Goal: Transaction & Acquisition: Purchase product/service

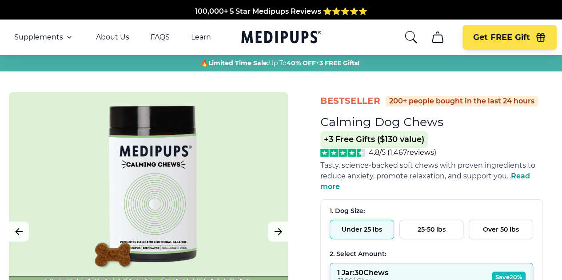
click at [357, 220] on button "Under 25 lbs" at bounding box center [361, 230] width 64 height 20
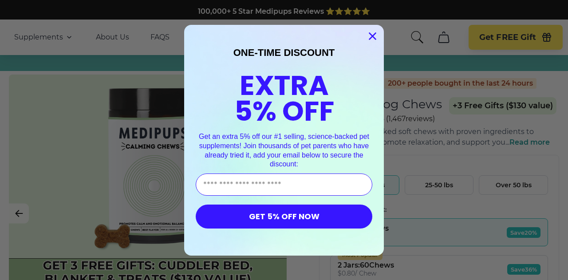
click at [372, 36] on circle "Close dialog" at bounding box center [372, 35] width 15 height 15
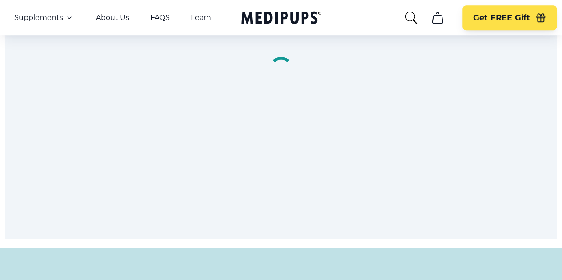
scroll to position [3711, 0]
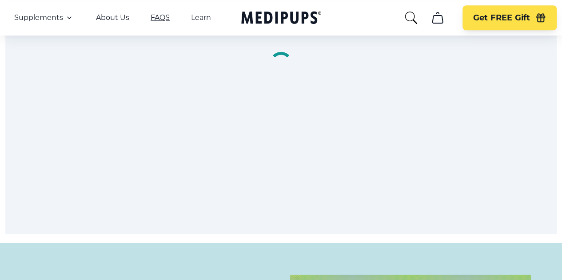
click at [155, 20] on link "FAQS" at bounding box center [160, 17] width 19 height 9
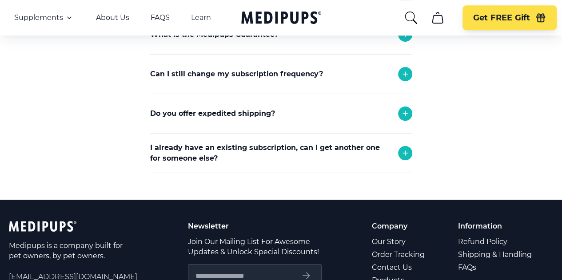
scroll to position [341, 0]
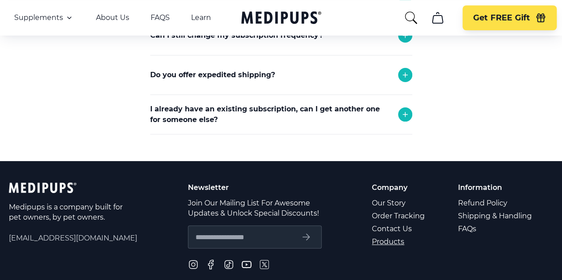
click at [392, 235] on link "Products" at bounding box center [399, 241] width 54 height 13
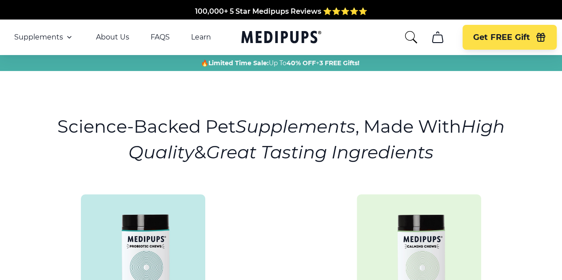
click at [409, 221] on img at bounding box center [419, 256] width 124 height 124
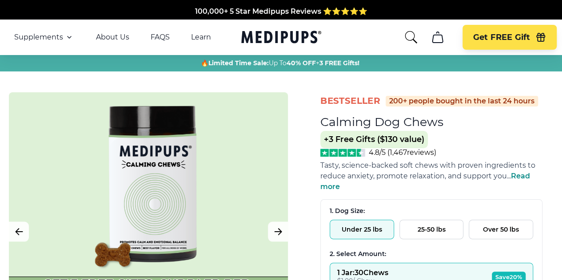
click at [530, 172] on span "Read more" at bounding box center [425, 181] width 210 height 19
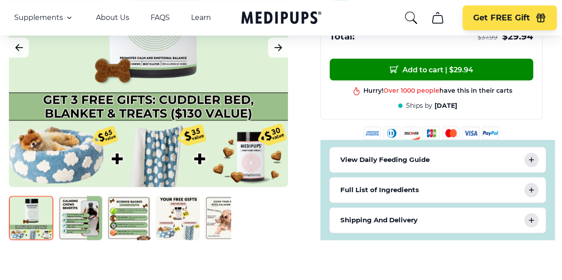
scroll to position [444, 0]
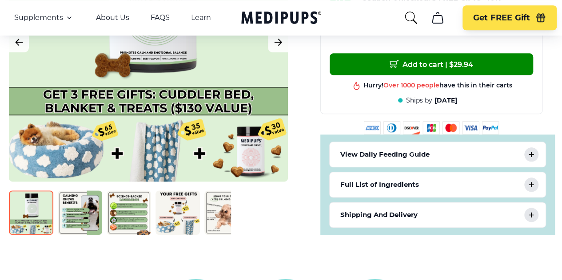
click at [536, 149] on icon at bounding box center [531, 154] width 11 height 11
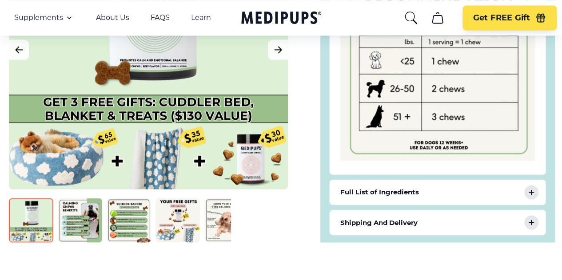
scroll to position [676, 0]
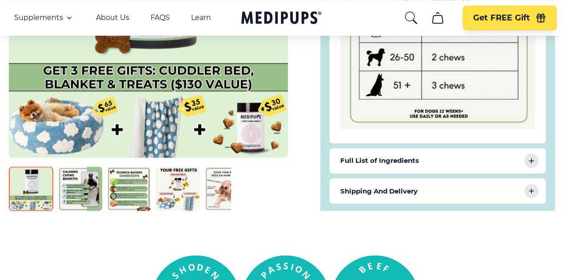
click at [536, 155] on icon at bounding box center [531, 160] width 11 height 11
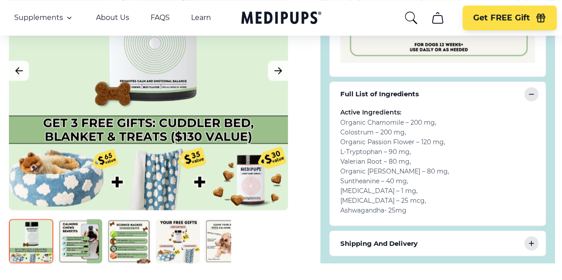
scroll to position [748, 0]
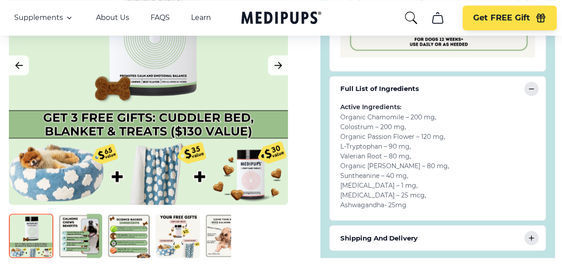
click at [71, 214] on img at bounding box center [80, 236] width 44 height 44
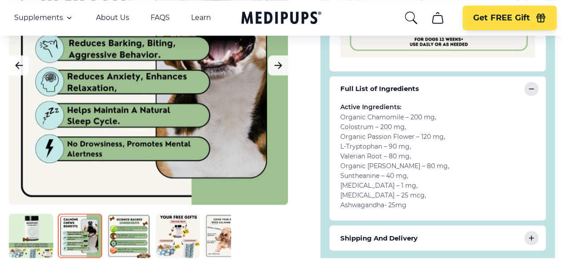
click at [119, 215] on img at bounding box center [129, 236] width 44 height 44
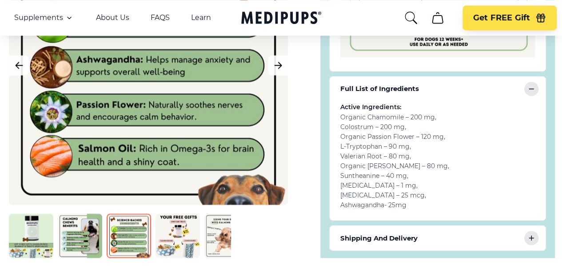
click at [180, 214] on img at bounding box center [177, 236] width 44 height 44
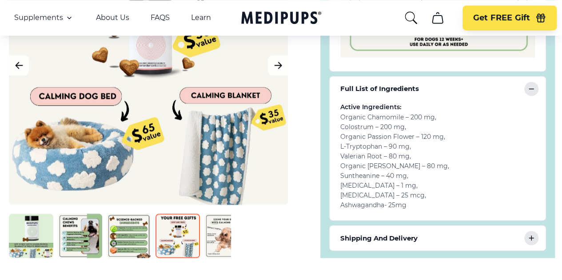
click at [233, 214] on img at bounding box center [226, 236] width 44 height 44
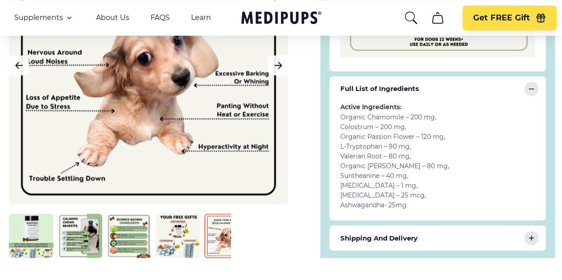
click at [269, 214] on img at bounding box center [275, 236] width 44 height 44
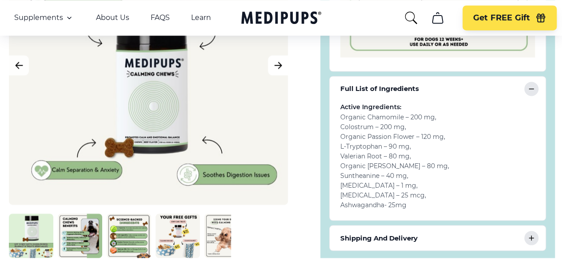
click at [280, 59] on icon "Next Image" at bounding box center [278, 64] width 11 height 11
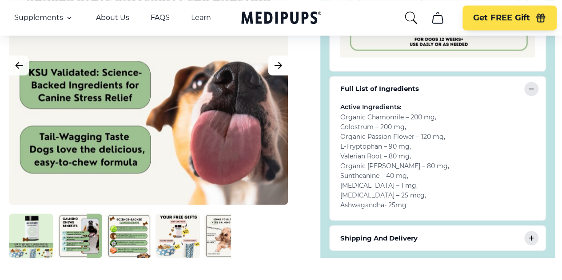
click at [279, 55] on button "Next Image" at bounding box center [278, 65] width 20 height 20
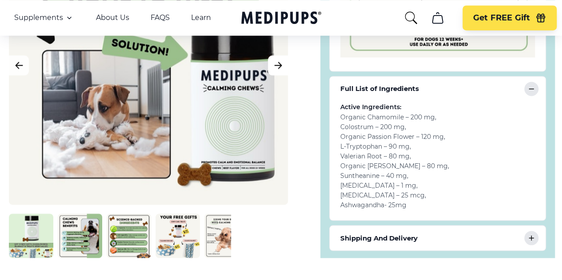
click at [279, 55] on button "Next Image" at bounding box center [278, 65] width 20 height 20
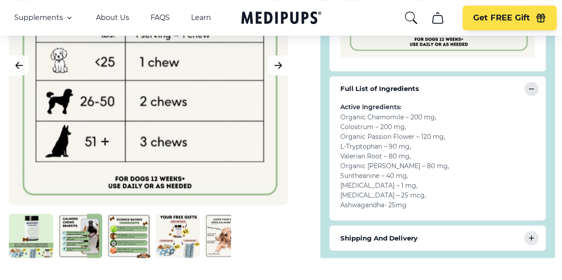
click at [275, 59] on icon "Next Image" at bounding box center [278, 64] width 11 height 11
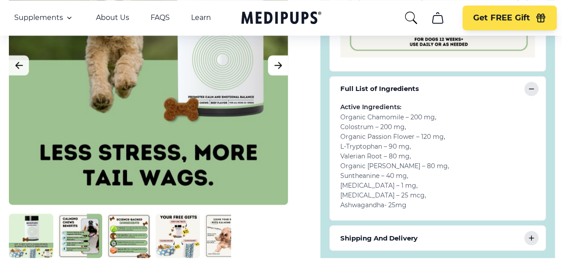
click at [275, 59] on icon "Next Image" at bounding box center [278, 64] width 11 height 11
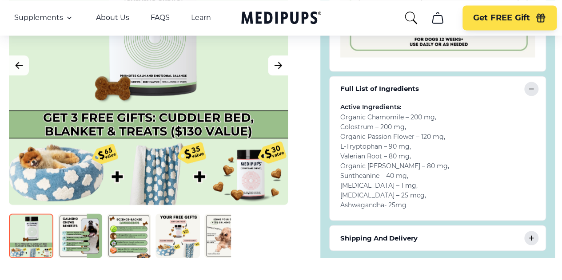
click at [275, 59] on icon "Next Image" at bounding box center [278, 64] width 11 height 11
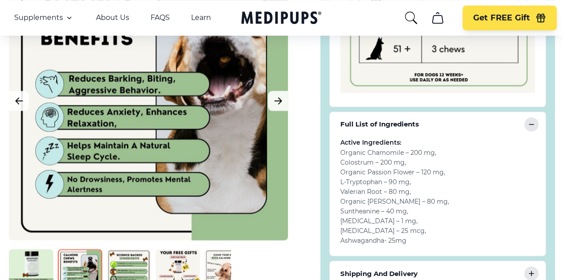
scroll to position [689, 0]
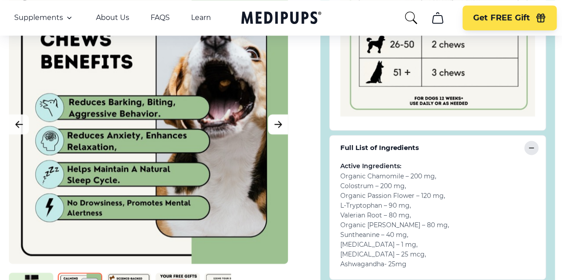
click at [273, 119] on icon "Next Image" at bounding box center [278, 124] width 11 height 11
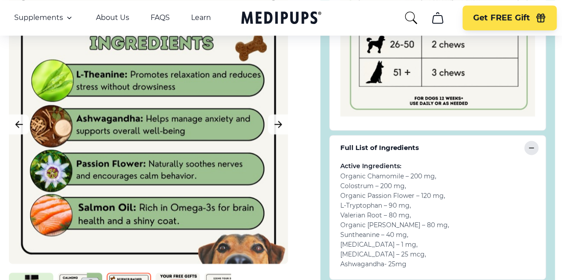
scroll to position [671, 0]
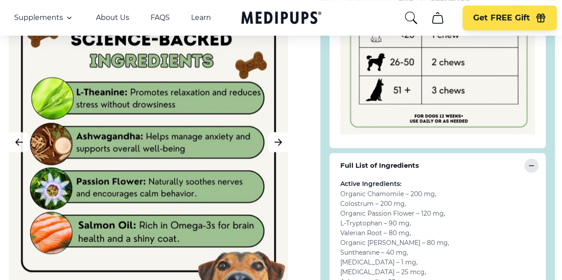
click at [278, 132] on button "Next Image" at bounding box center [278, 142] width 20 height 20
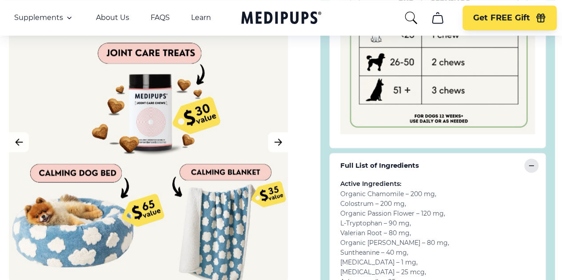
click at [280, 139] on icon "Next Image" at bounding box center [277, 142] width 7 height 6
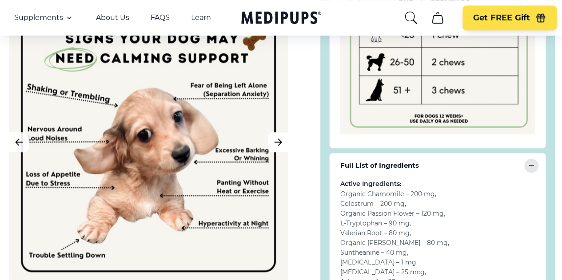
click at [280, 139] on icon "Next Image" at bounding box center [277, 142] width 7 height 6
